Goal: Information Seeking & Learning: Learn about a topic

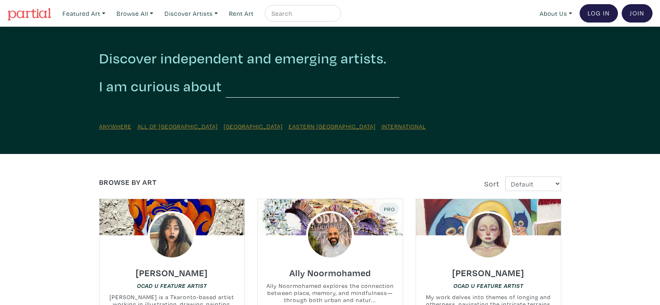
click at [330, 82] on input "text" at bounding box center [313, 86] width 174 height 23
type input "ebenezer haile"
click at [399, 75] on button "submit" at bounding box center [404, 86] width 10 height 22
